Goal: Information Seeking & Learning: Learn about a topic

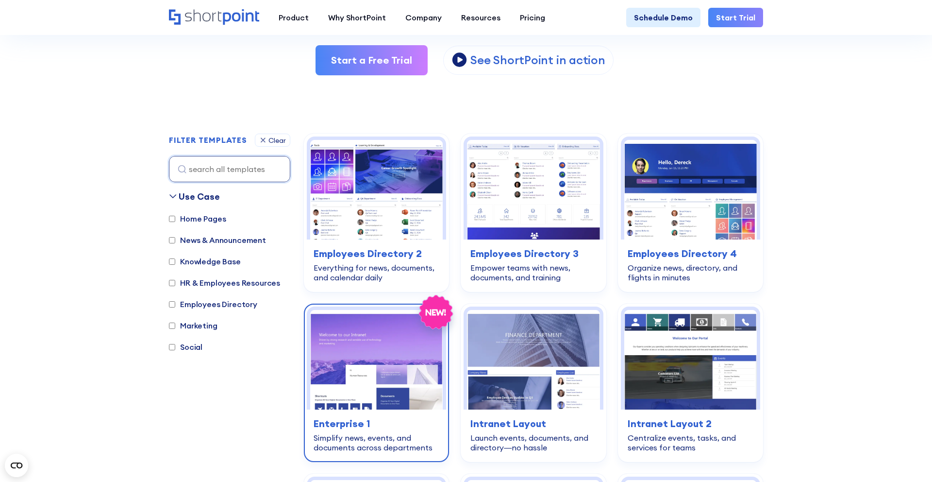
scroll to position [181, 0]
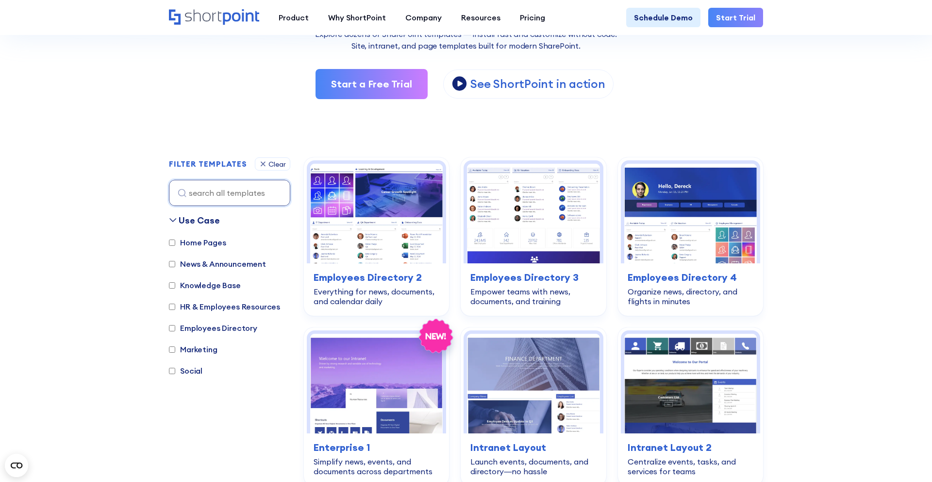
click at [759, 80] on div "Start a Free Trial View Video View Video See ShortPoint in action" at bounding box center [466, 84] width 594 height 30
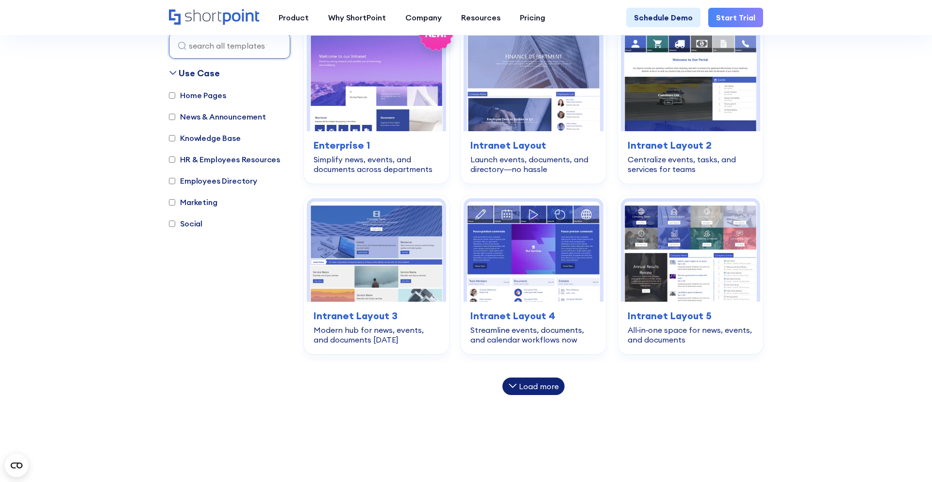
scroll to position [486, 0]
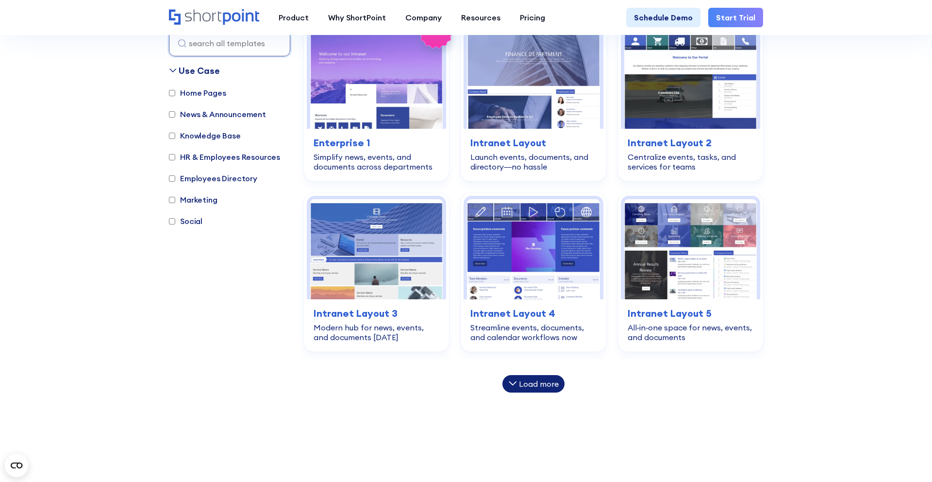
click at [539, 382] on div "Load more" at bounding box center [539, 384] width 40 height 8
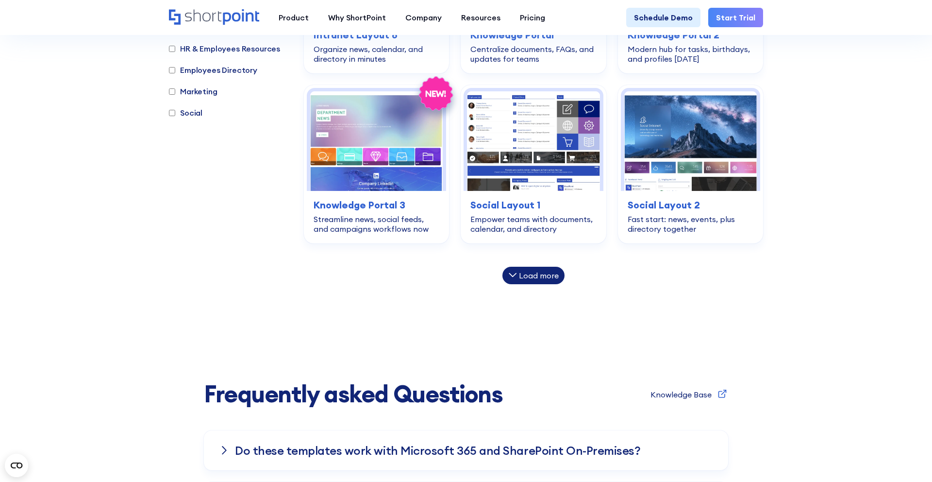
scroll to position [1059, 0]
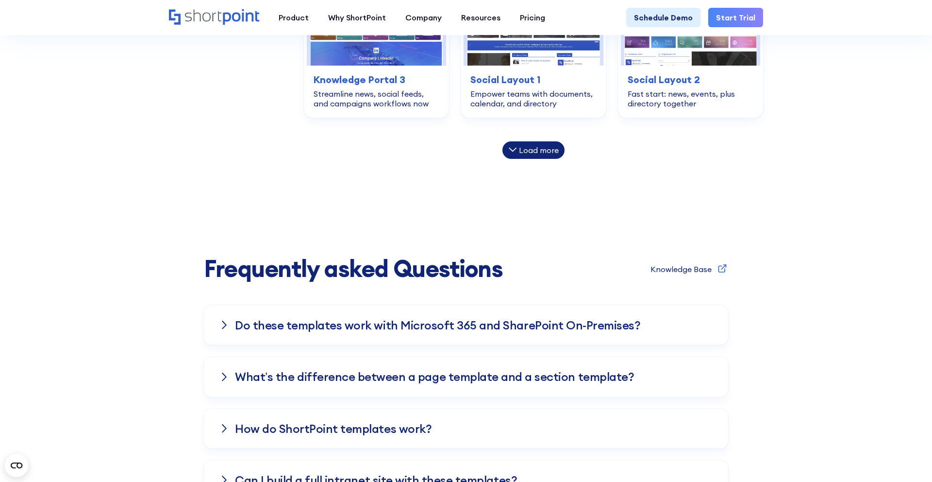
click at [555, 148] on div "Load more" at bounding box center [539, 150] width 40 height 8
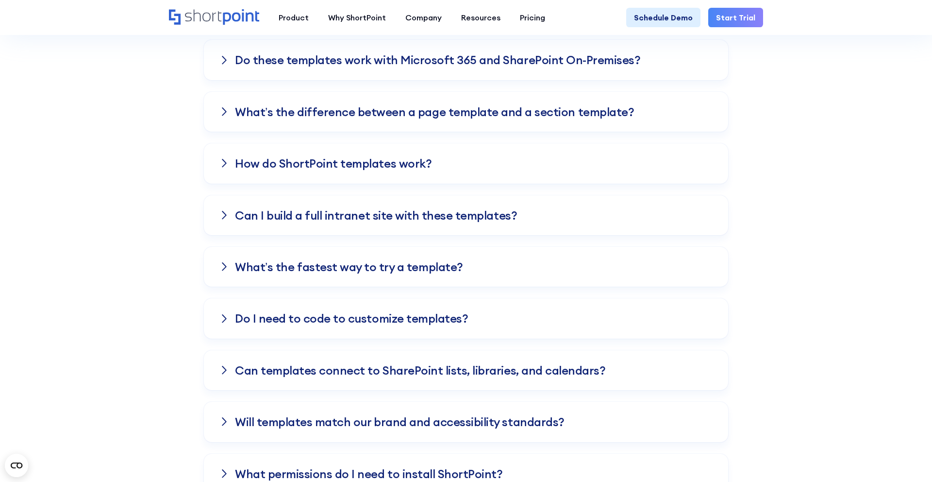
scroll to position [1652, 0]
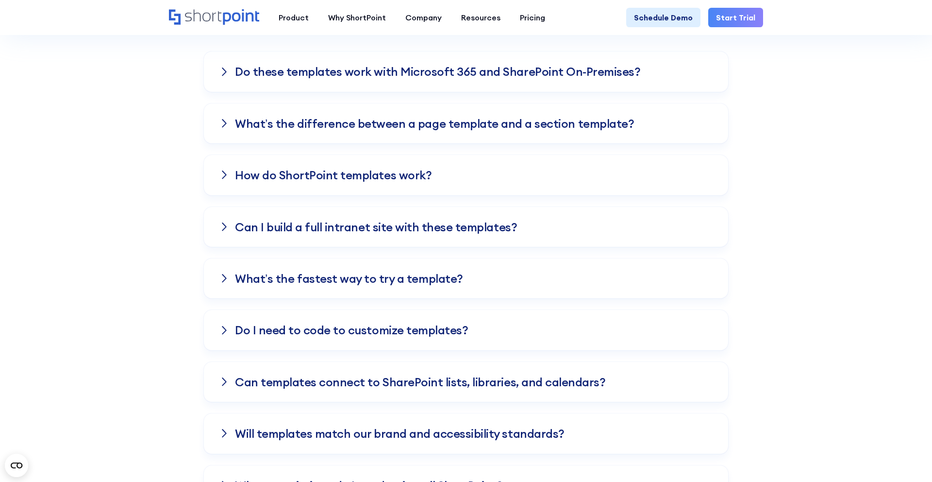
click at [526, 57] on div "Do these templates work with Microsoft 365 and SharePoint On-Premises?" at bounding box center [466, 71] width 524 height 40
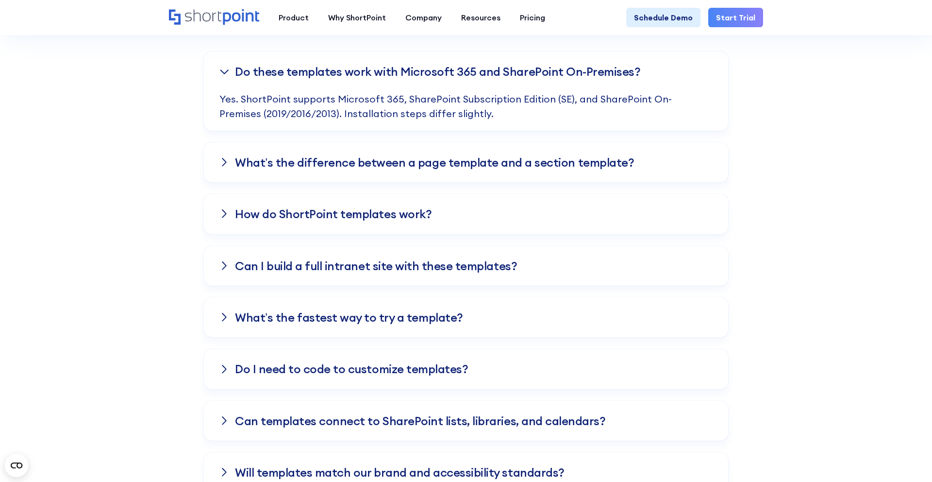
click at [525, 159] on h3 "What’s the difference between a page template and a section template?" at bounding box center [434, 162] width 399 height 13
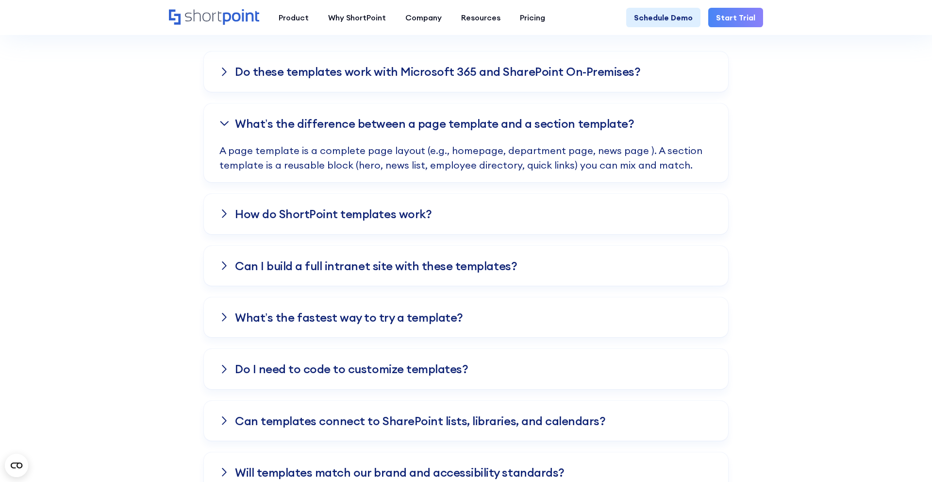
click at [516, 212] on div "How do ShortPoint templates work?" at bounding box center [466, 214] width 524 height 40
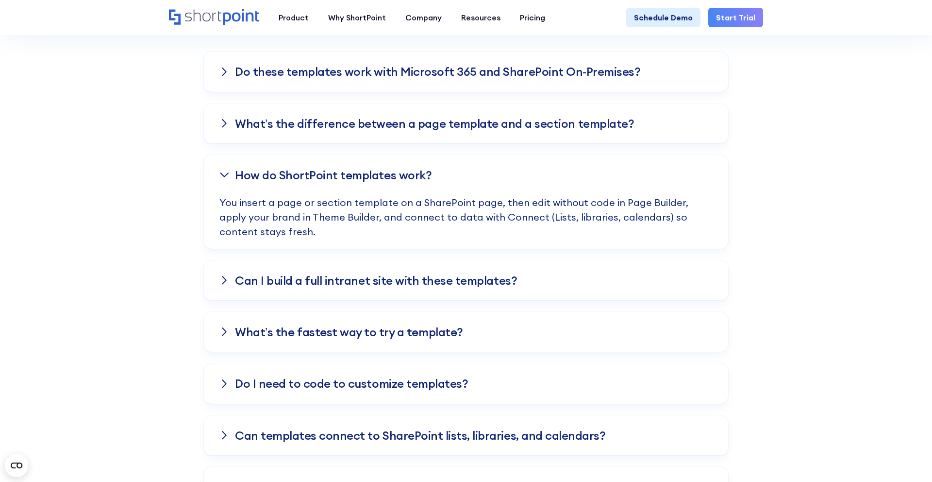
click at [509, 274] on div "Can I build a full intranet site with these templates?" at bounding box center [466, 280] width 524 height 40
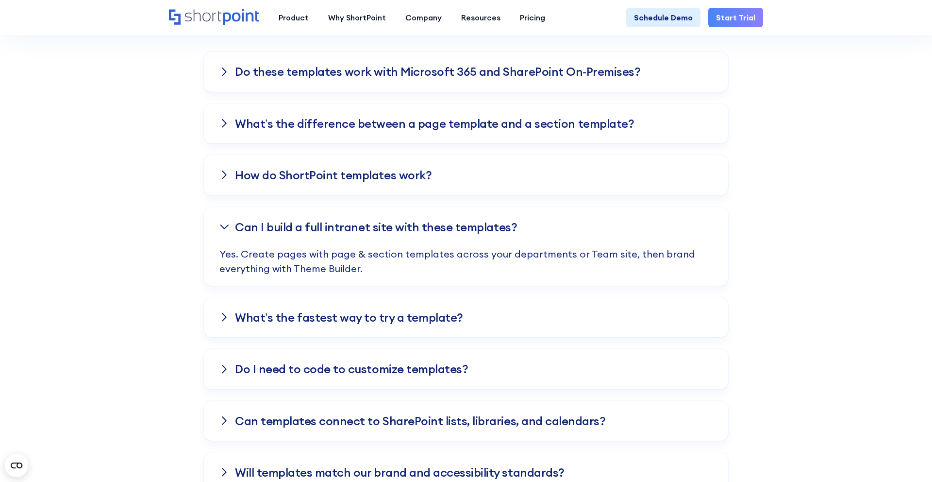
click at [508, 320] on div "What’s the fastest way to try a template?" at bounding box center [466, 317] width 524 height 40
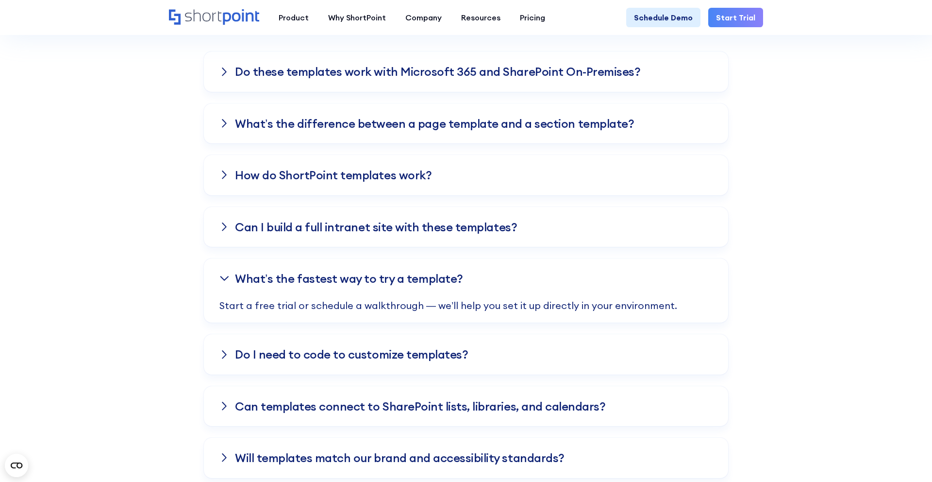
click at [508, 353] on div "Do I need to code to customize templates?" at bounding box center [466, 354] width 524 height 40
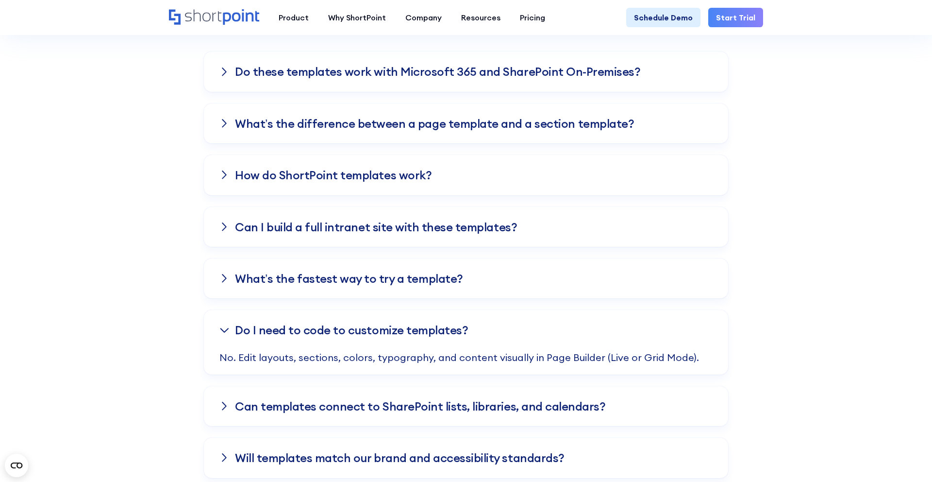
click at [503, 396] on div "Can templates connect to SharePoint lists, libraries, and calendars?" at bounding box center [466, 406] width 524 height 40
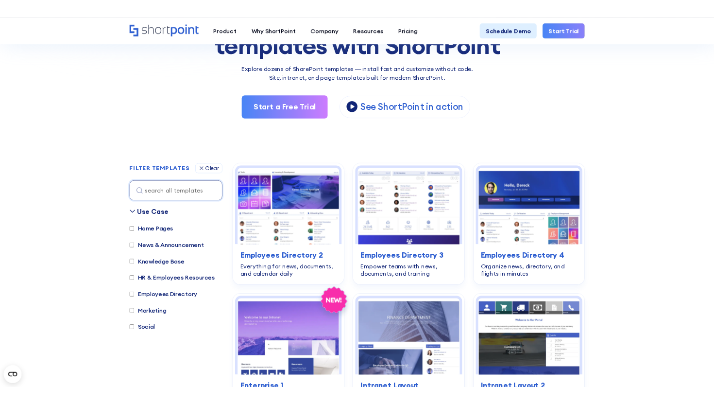
scroll to position [392, 0]
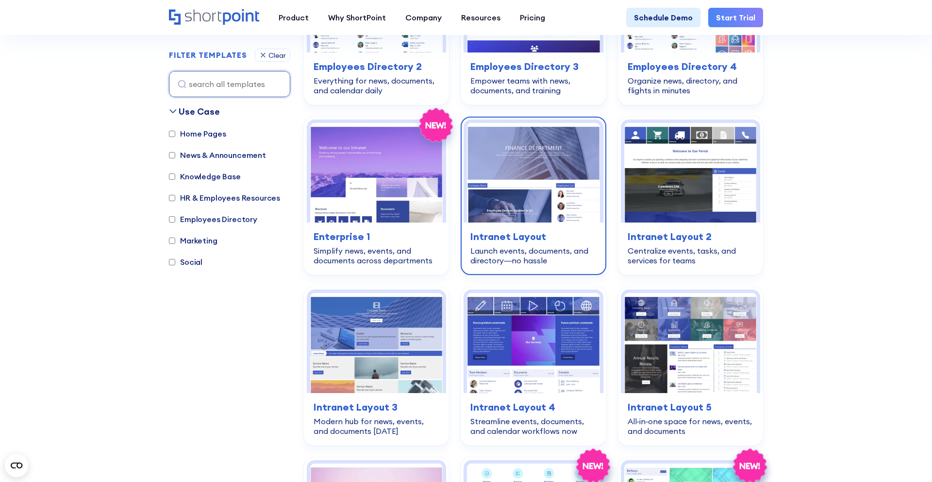
click at [499, 196] on img at bounding box center [533, 173] width 133 height 100
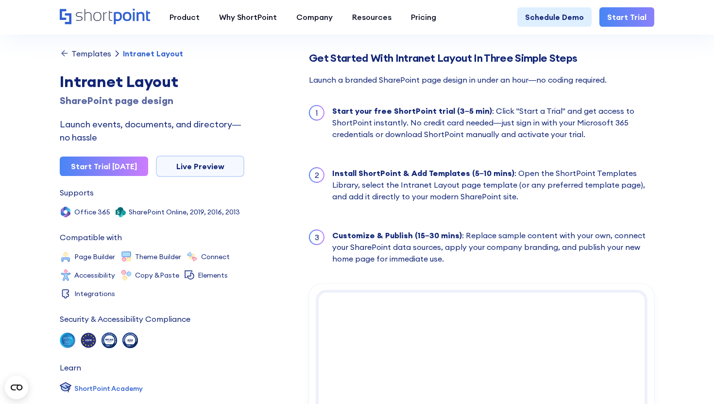
scroll to position [1168, 0]
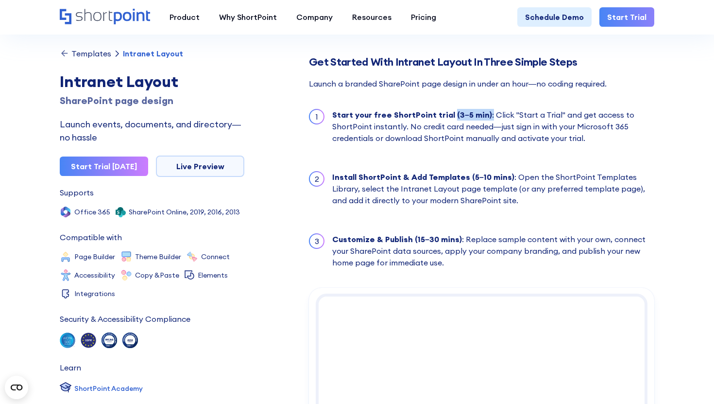
copy div "(3–5 min) :"
drag, startPoint x: 482, startPoint y: 113, endPoint x: 446, endPoint y: 114, distance: 35.5
click at [446, 115] on div "Start your free ShortPoint trial (3–5 min) : Click "Start a Trial" and get acce…" at bounding box center [493, 126] width 322 height 35
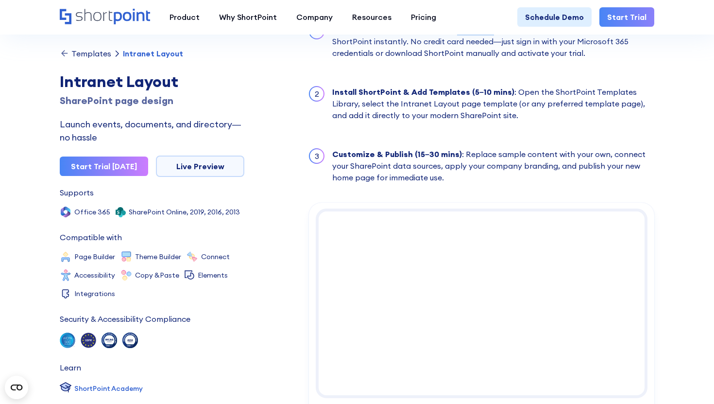
scroll to position [1255, 0]
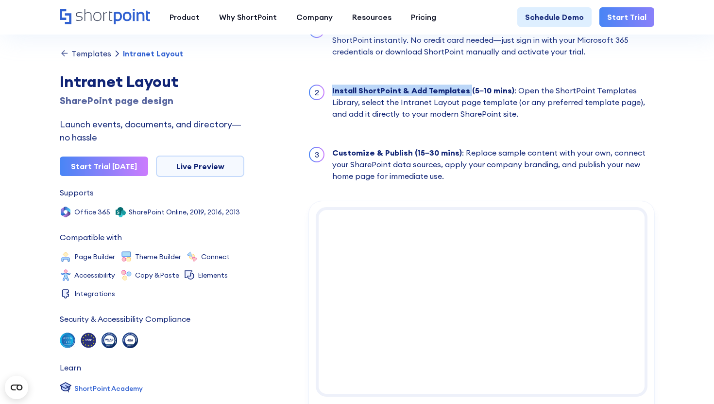
copy strong "Install ShortPoint & Add Templates"
drag, startPoint x: 464, startPoint y: 91, endPoint x: 330, endPoint y: 92, distance: 133.5
click at [330, 92] on li "2 Install ShortPoint & Add Templates (5–10 mins) : Open the ShortPoint Template…" at bounding box center [481, 102] width 345 height 54
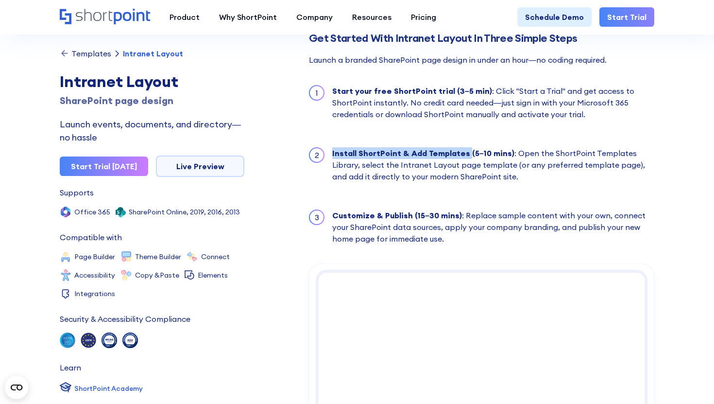
scroll to position [1146, 0]
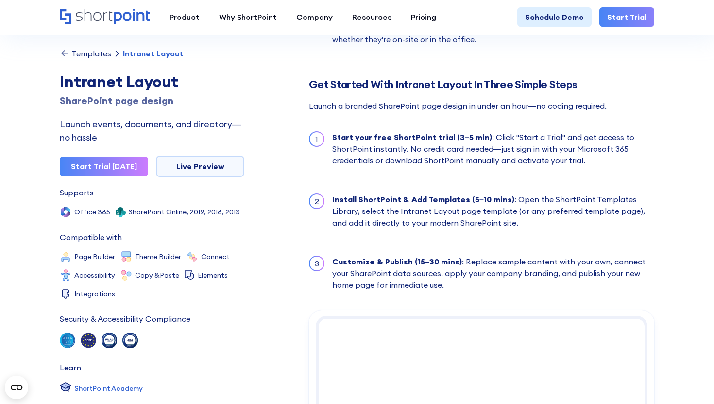
click at [370, 84] on h2 "Get Started With Intranet Layout In Three Simple Steps" at bounding box center [481, 84] width 345 height 12
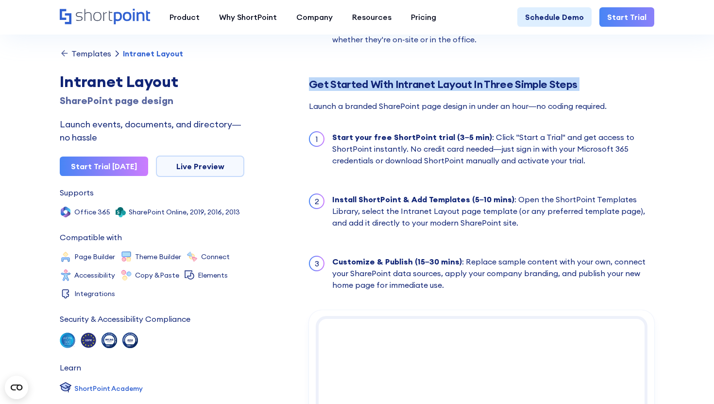
click at [370, 84] on h2 "Get Started With Intranet Layout In Three Simple Steps" at bounding box center [481, 84] width 345 height 12
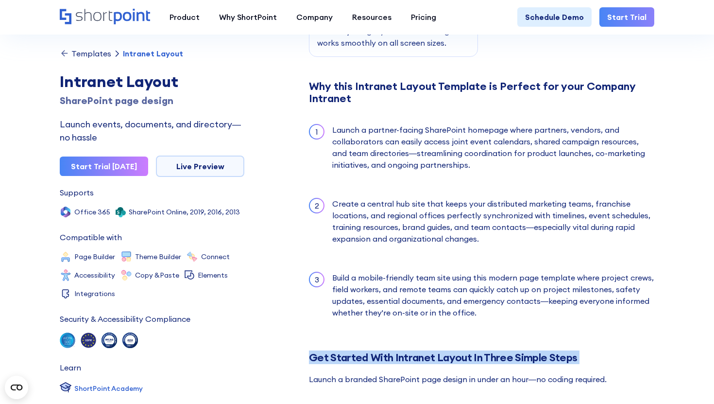
scroll to position [878, 0]
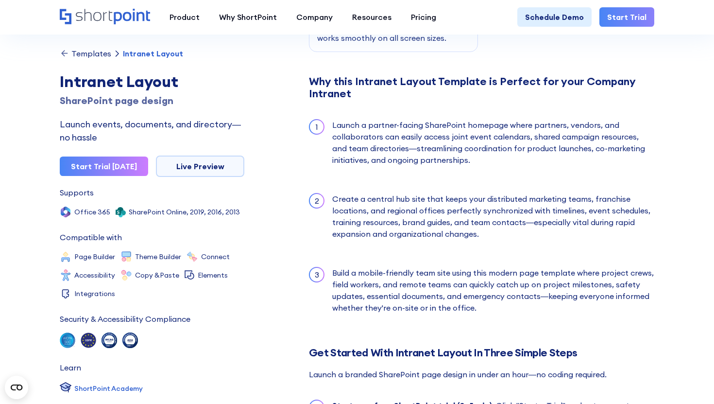
click at [85, 60] on div "Templates Intranet Layout Intranet Layout SharePoint page design Launch events,…" at bounding box center [152, 221] width 185 height 345
click at [104, 52] on div "Templates" at bounding box center [91, 54] width 40 height 8
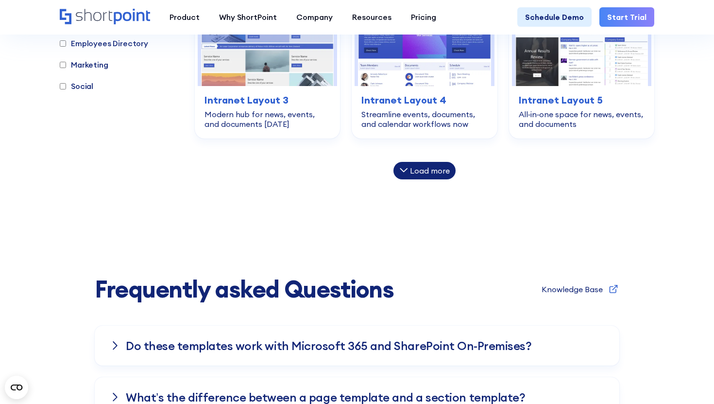
scroll to position [670, 0]
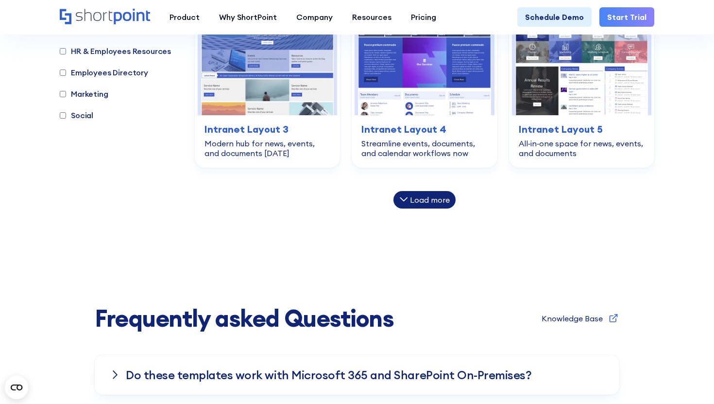
click at [438, 196] on div "Load more" at bounding box center [430, 200] width 40 height 8
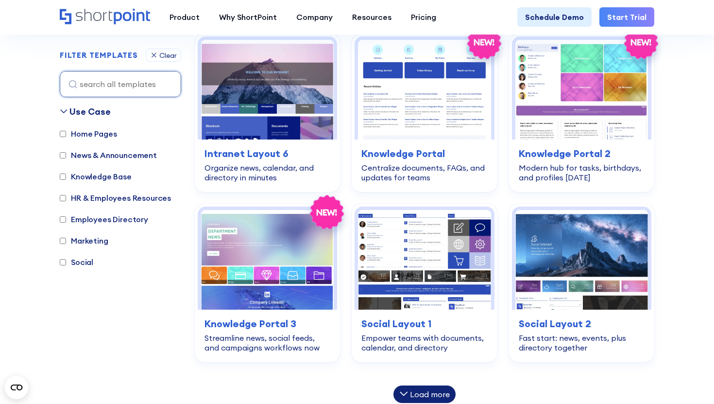
scroll to position [854, 0]
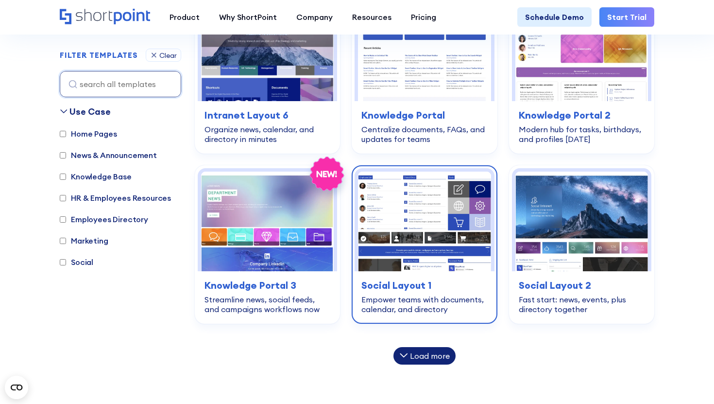
click at [434, 206] on img at bounding box center [424, 221] width 133 height 100
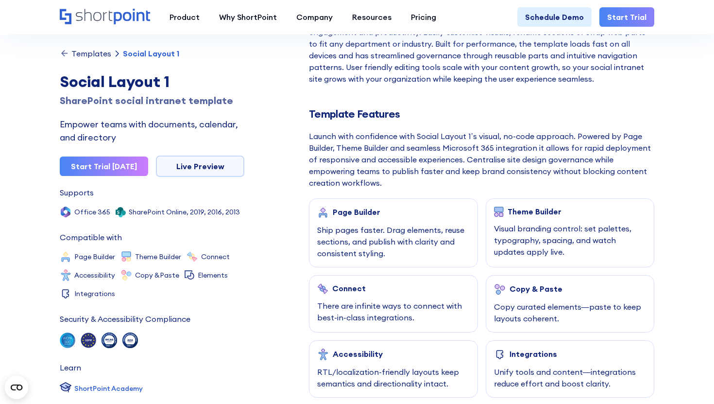
scroll to position [384, 0]
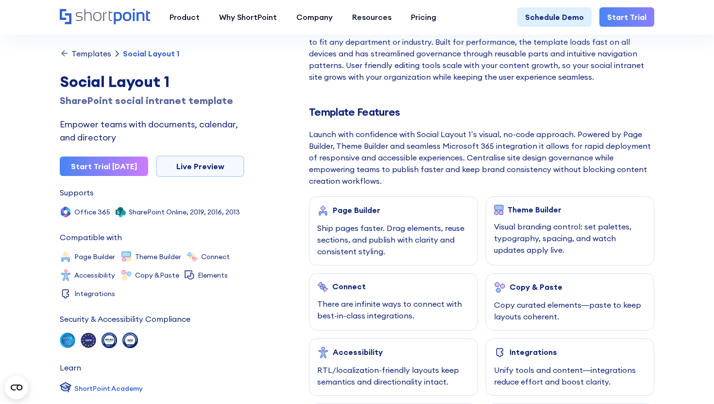
click at [151, 82] on div "Social Layout 1" at bounding box center [152, 81] width 185 height 23
copy h1 "Social Layout 1"
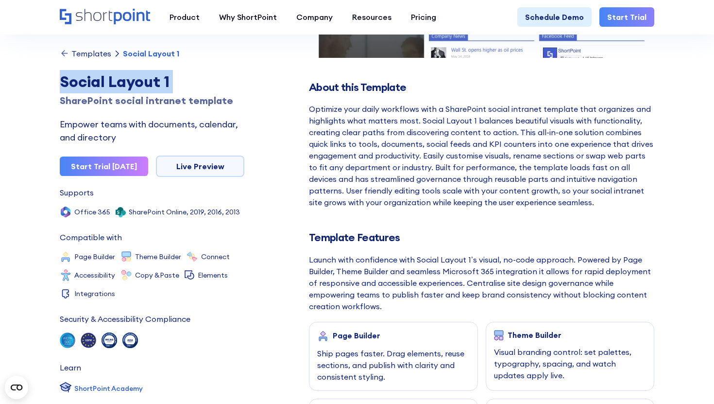
scroll to position [205, 0]
